Goal: Transaction & Acquisition: Download file/media

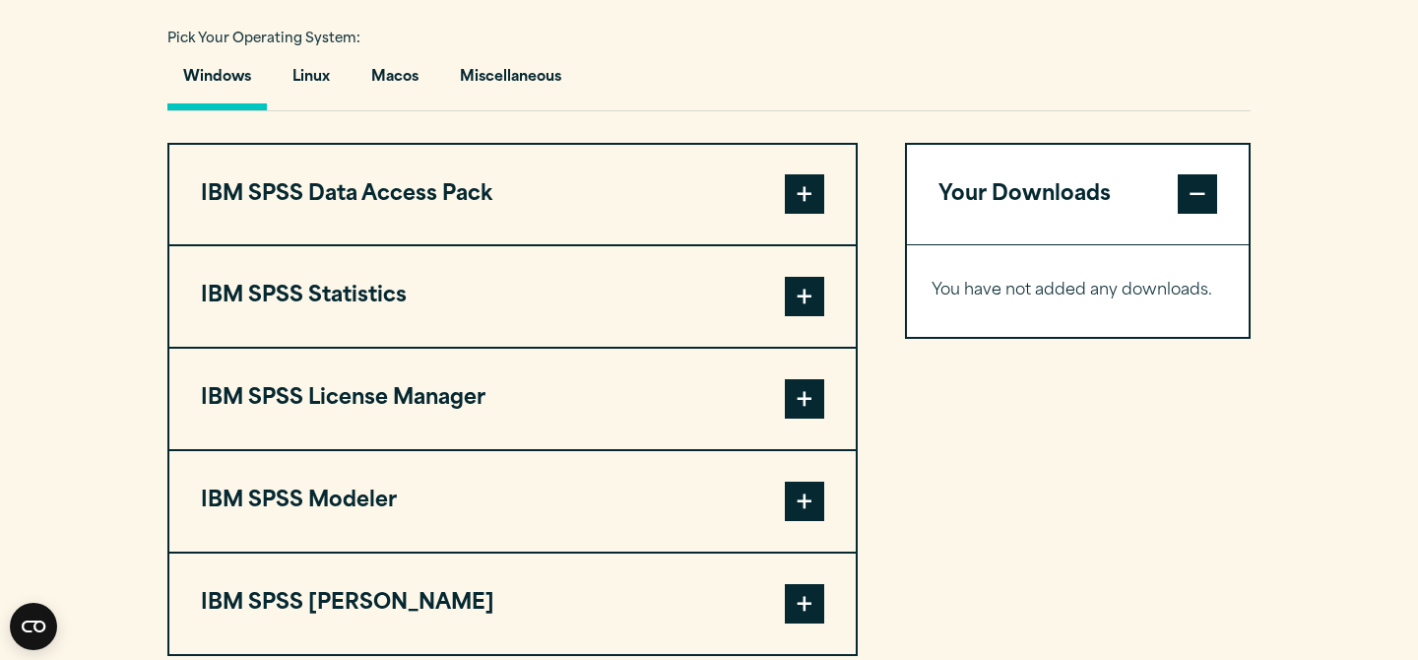
scroll to position [1435, 0]
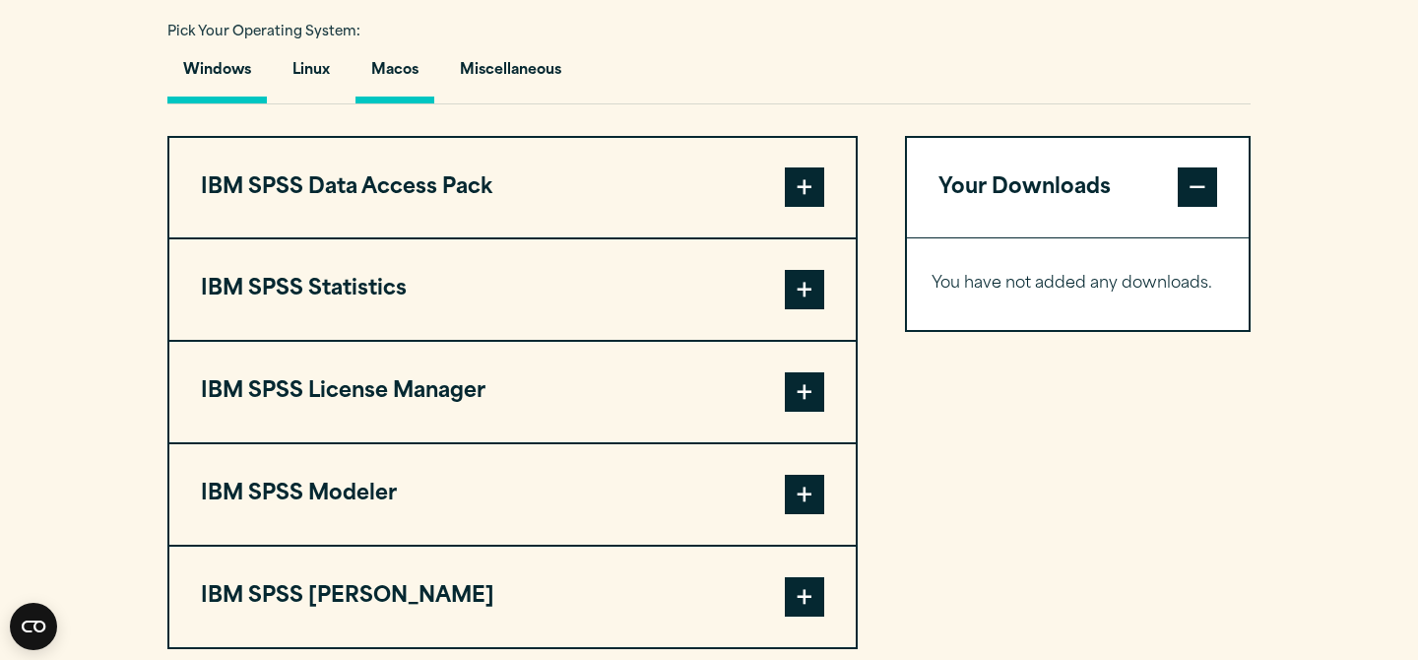
click at [372, 103] on button "Macos" at bounding box center [395, 75] width 79 height 56
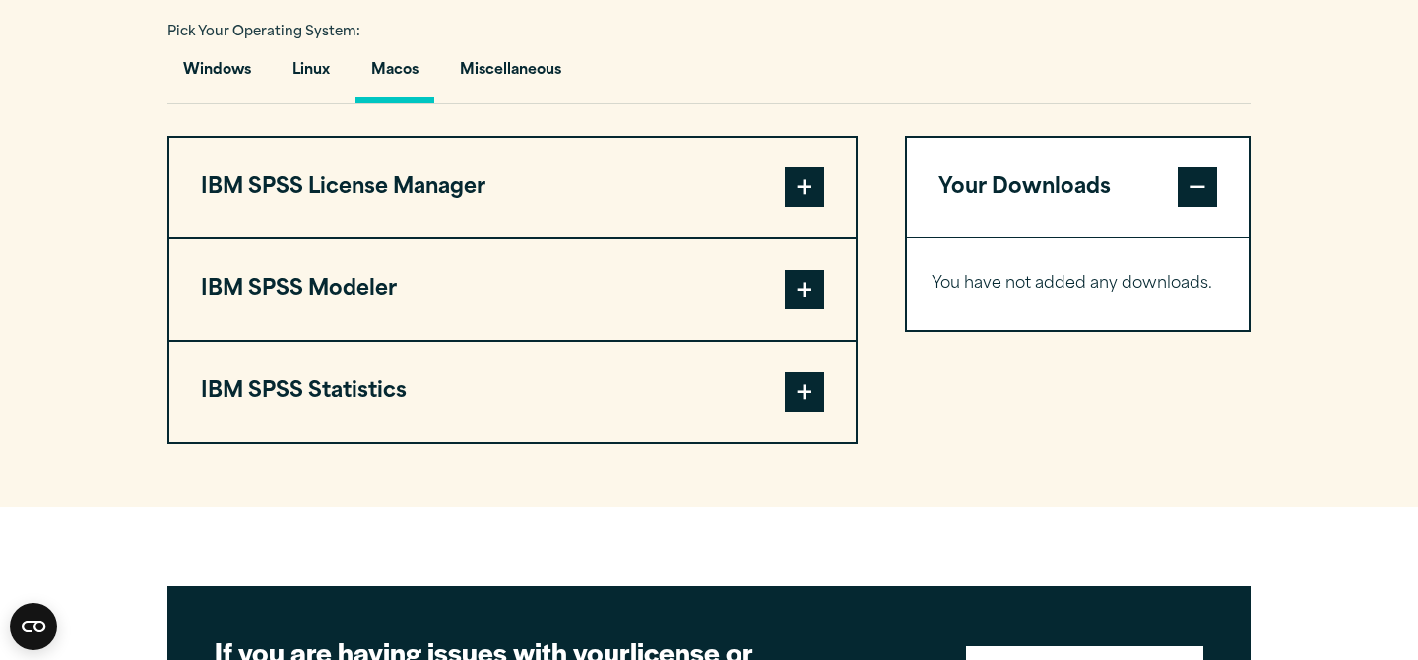
click at [801, 412] on span at bounding box center [804, 391] width 39 height 39
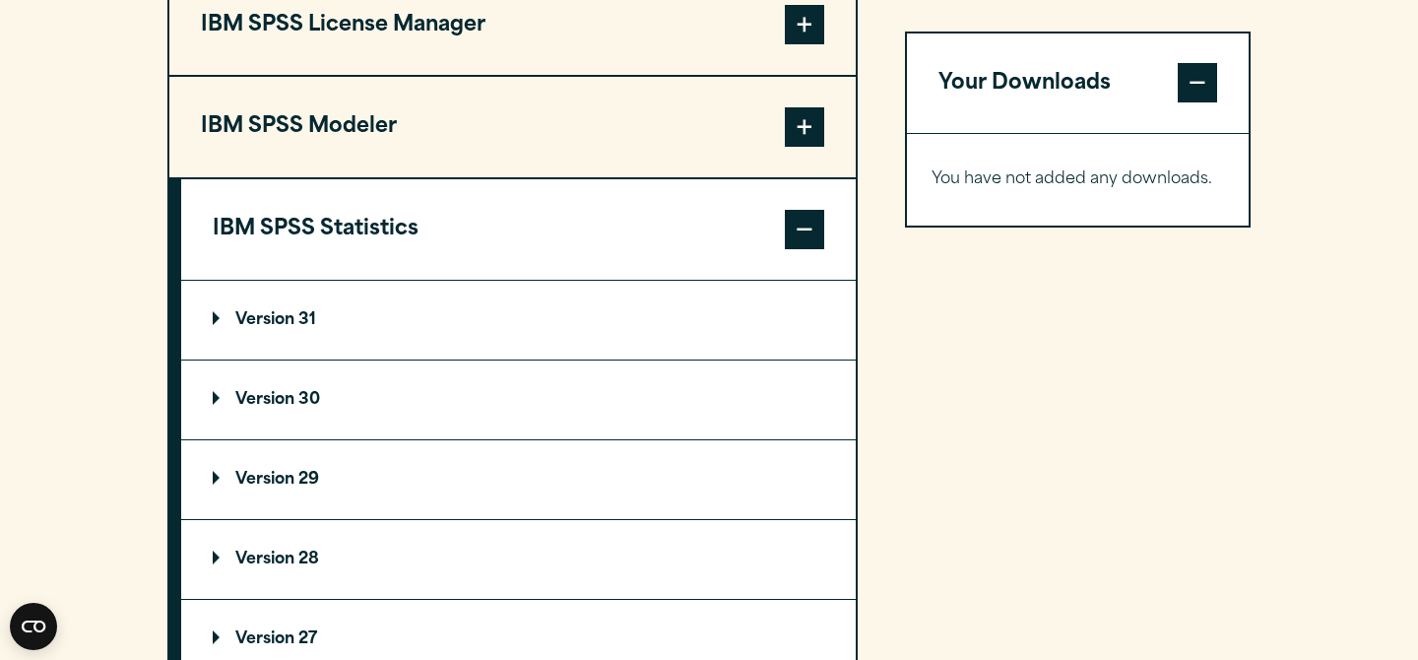
scroll to position [1627, 0]
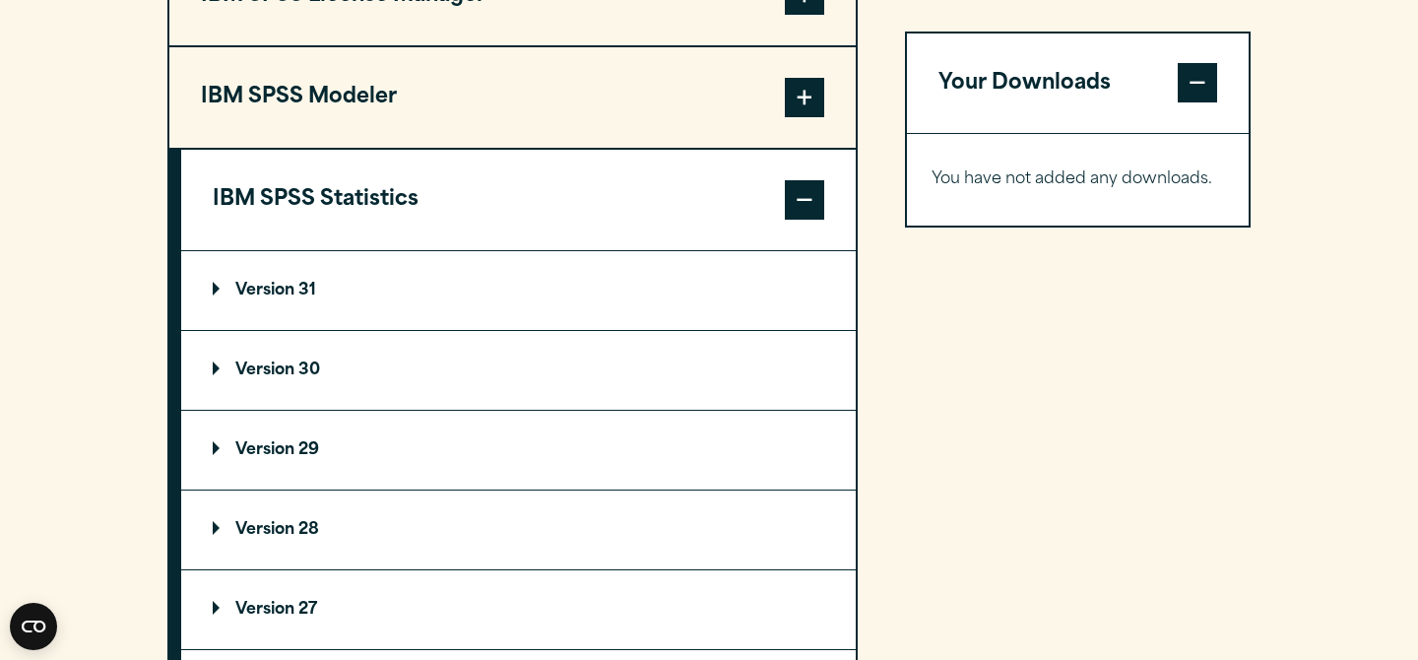
click at [293, 410] on summary "Version 30" at bounding box center [518, 370] width 675 height 79
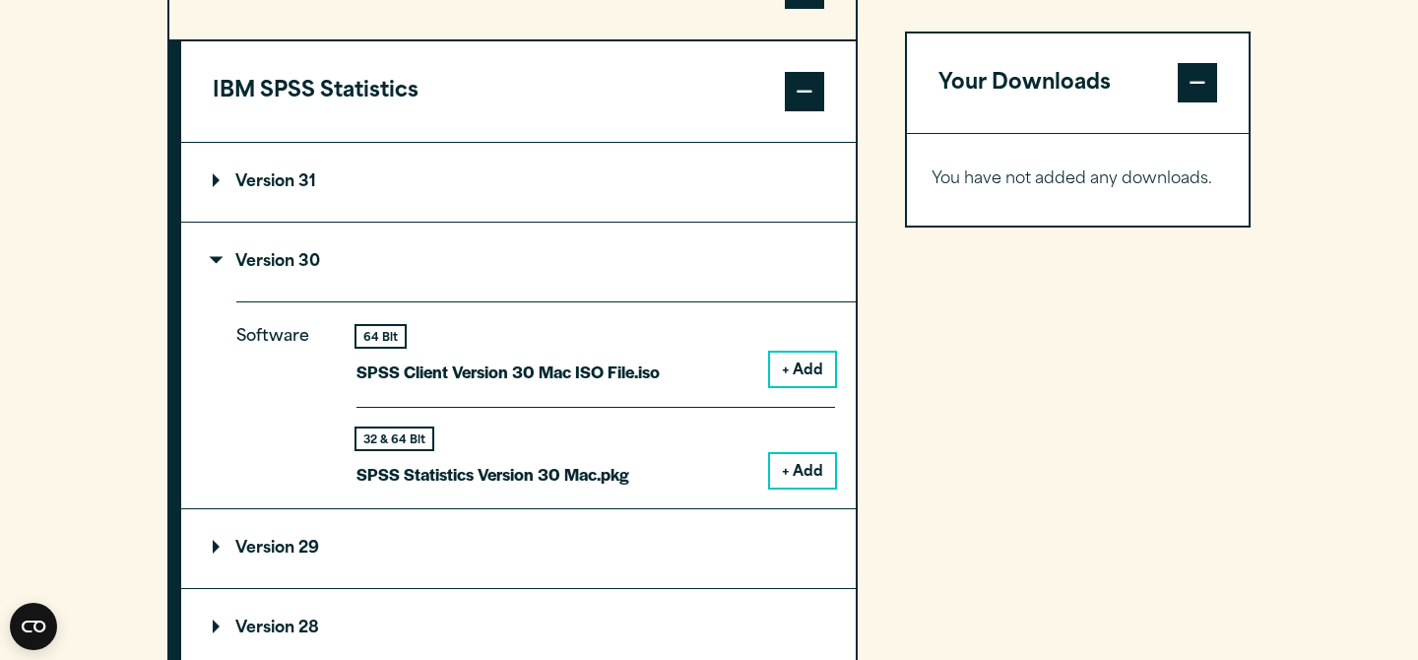
scroll to position [1759, 0]
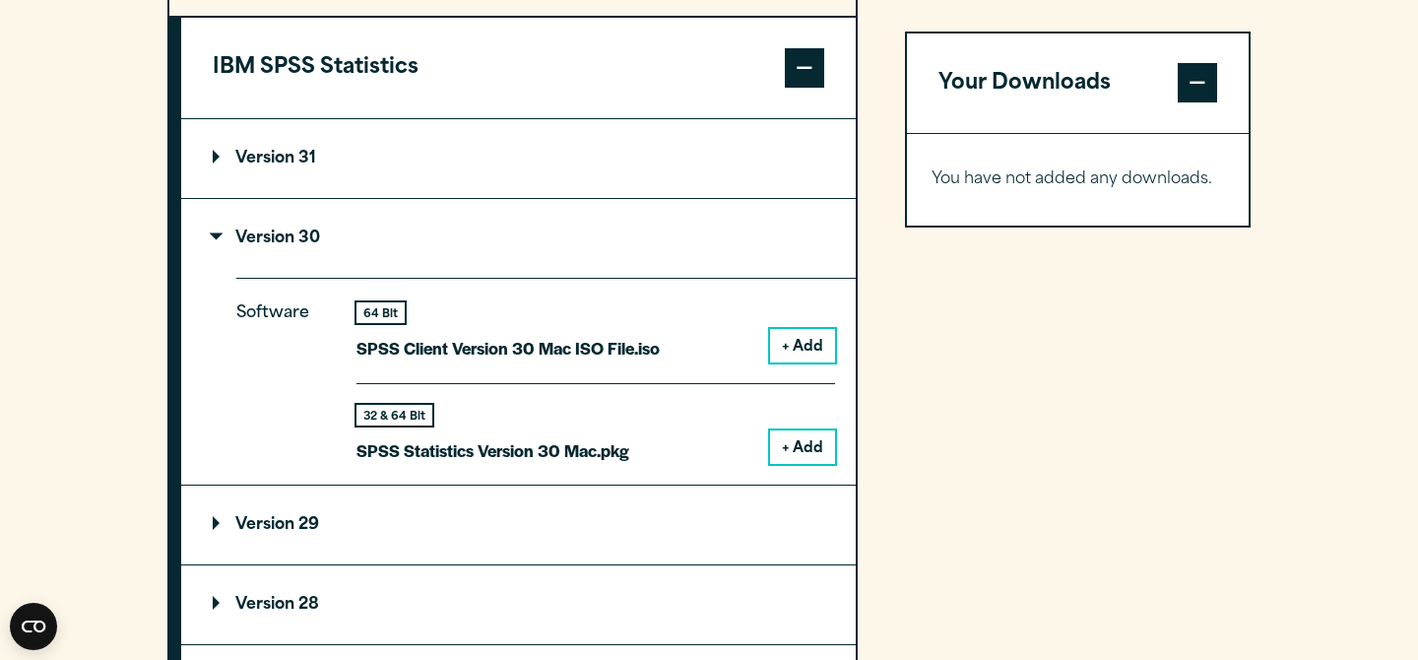
click at [797, 464] on button "+ Add" at bounding box center [802, 446] width 65 height 33
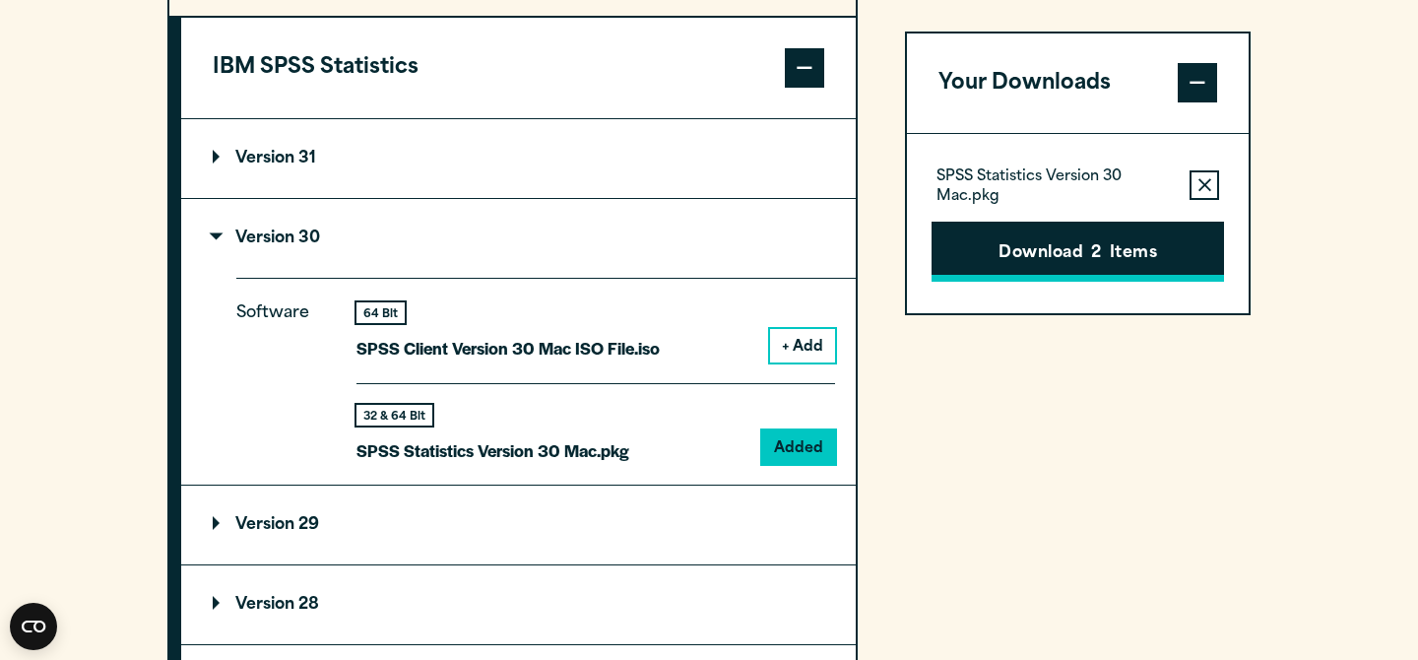
click at [1031, 265] on button "Download 2 Items" at bounding box center [1078, 252] width 293 height 61
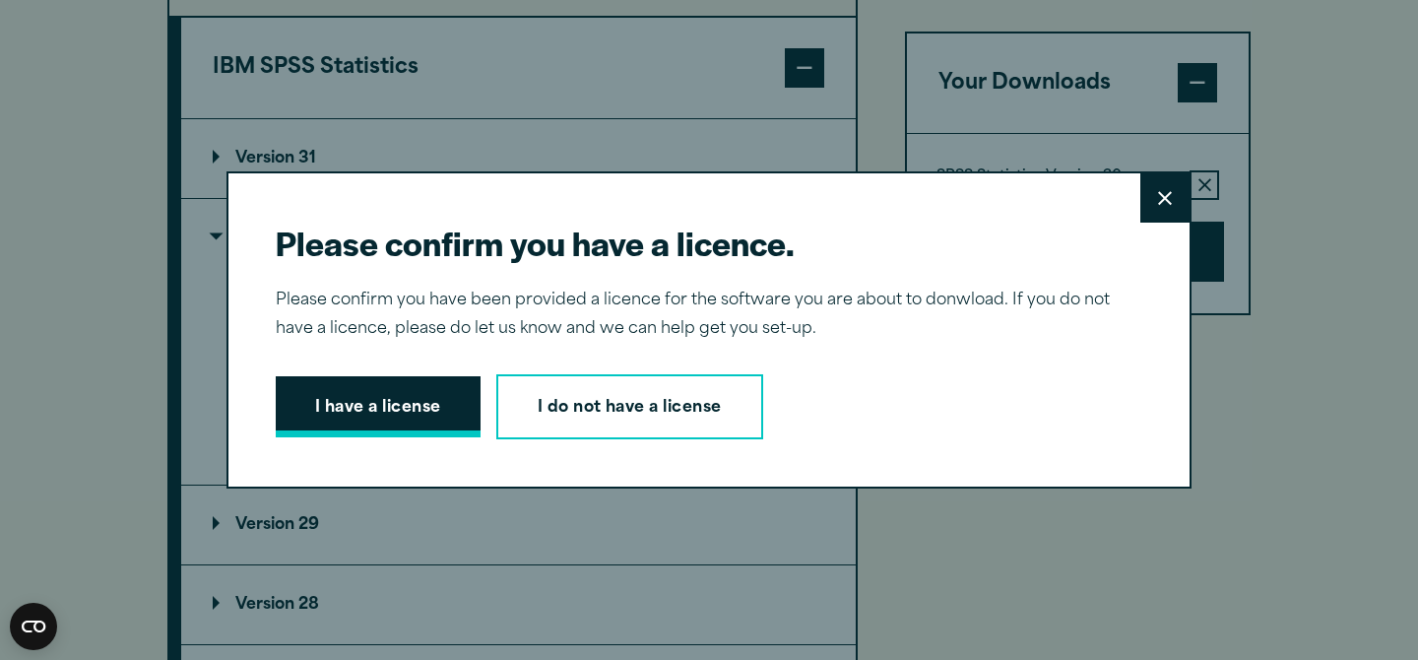
click at [392, 404] on button "I have a license" at bounding box center [378, 406] width 205 height 61
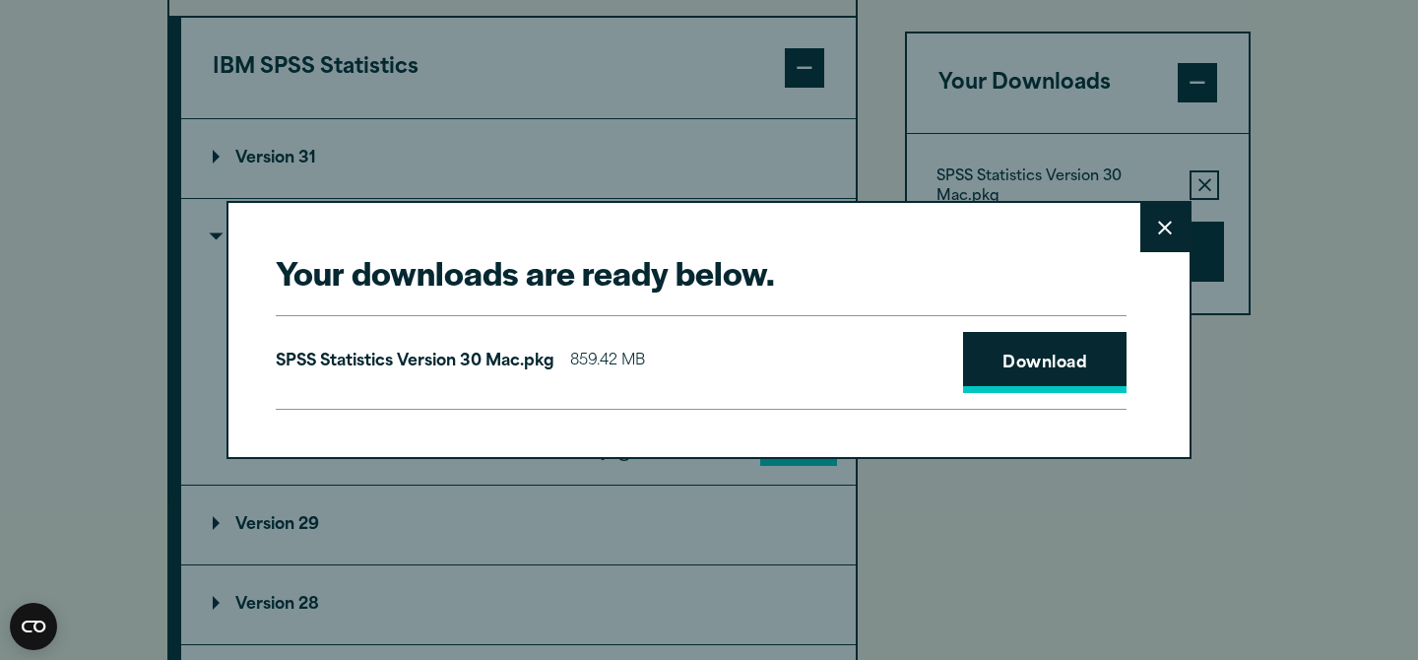
click at [1022, 357] on link "Download" at bounding box center [1044, 362] width 163 height 61
click at [1161, 228] on icon at bounding box center [1165, 228] width 14 height 15
